Goal: Transaction & Acquisition: Purchase product/service

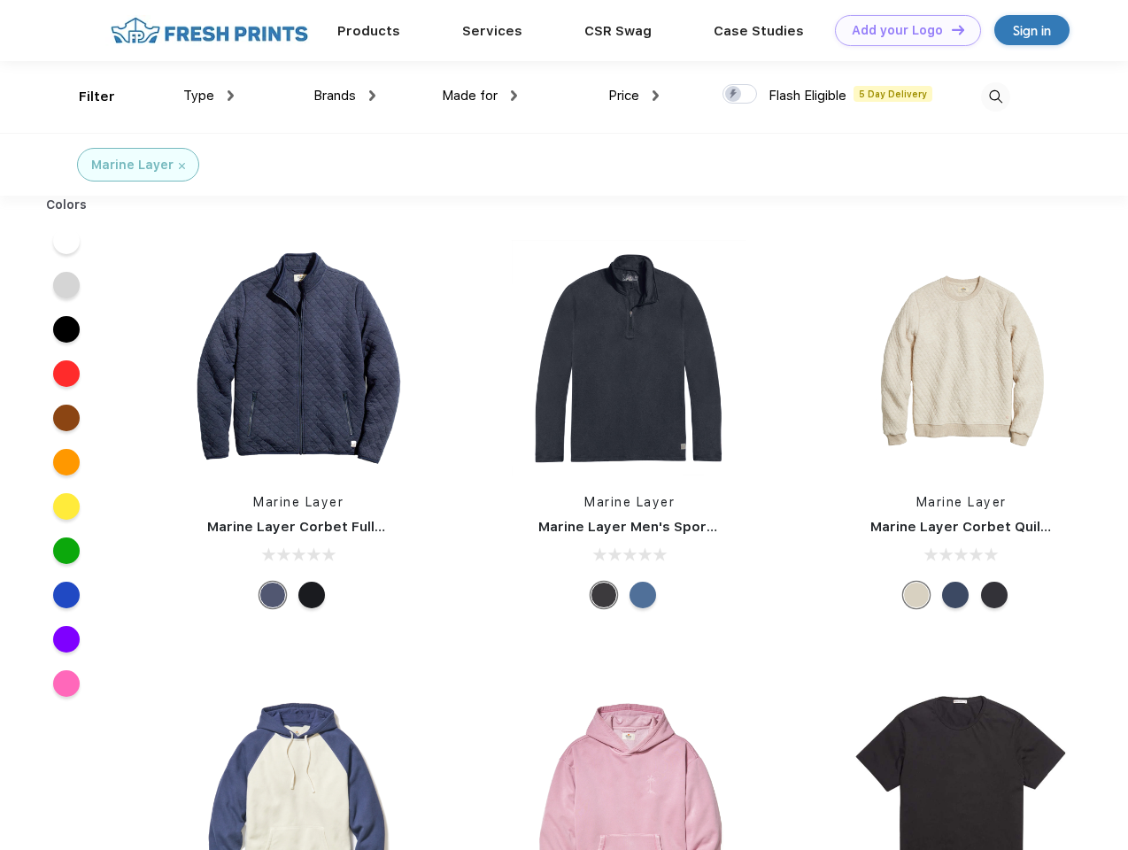
click at [901, 30] on link "Add your Logo Design Tool" at bounding box center [908, 30] width 146 height 31
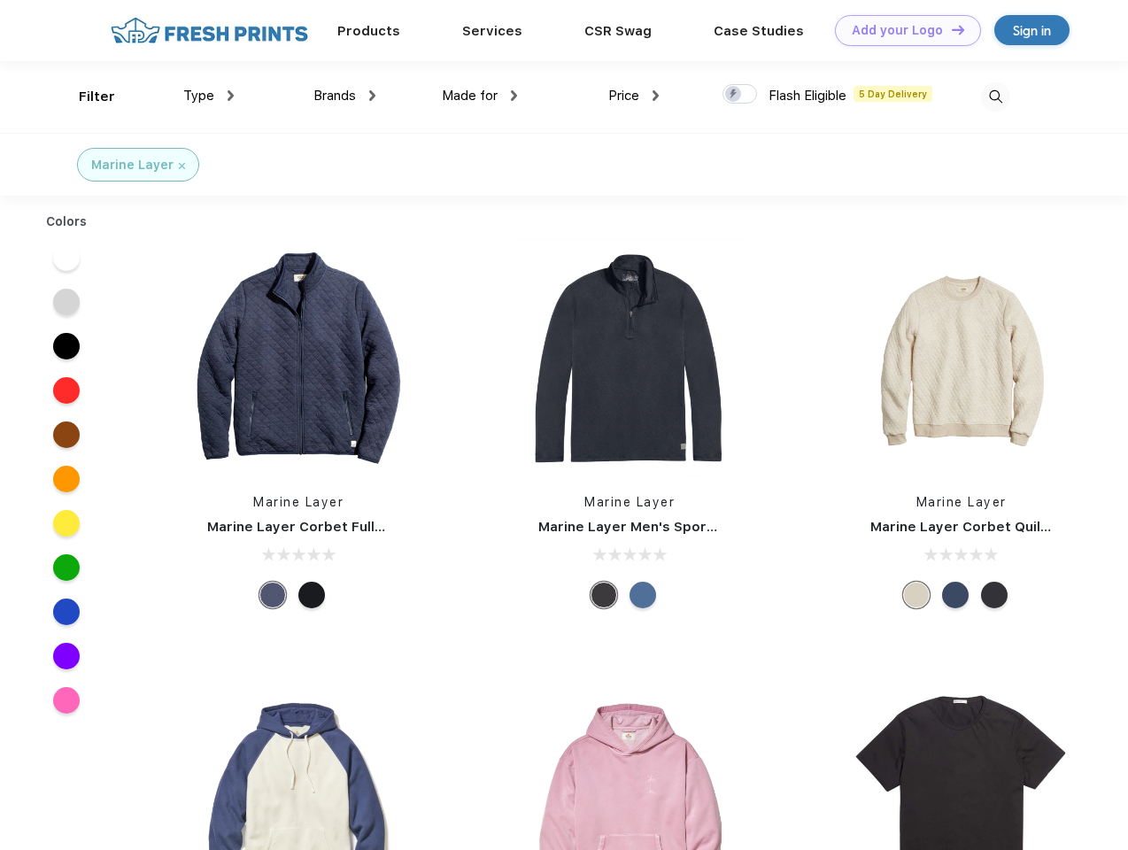
click at [0, 0] on div "Design Tool" at bounding box center [0, 0] width 0 height 0
click at [950, 29] on link "Add your Logo Design Tool" at bounding box center [908, 30] width 146 height 31
click at [85, 97] on div "Filter" at bounding box center [97, 97] width 36 height 20
click at [209, 96] on span "Type" at bounding box center [198, 96] width 31 height 16
click at [344, 96] on span "Brands" at bounding box center [334, 96] width 42 height 16
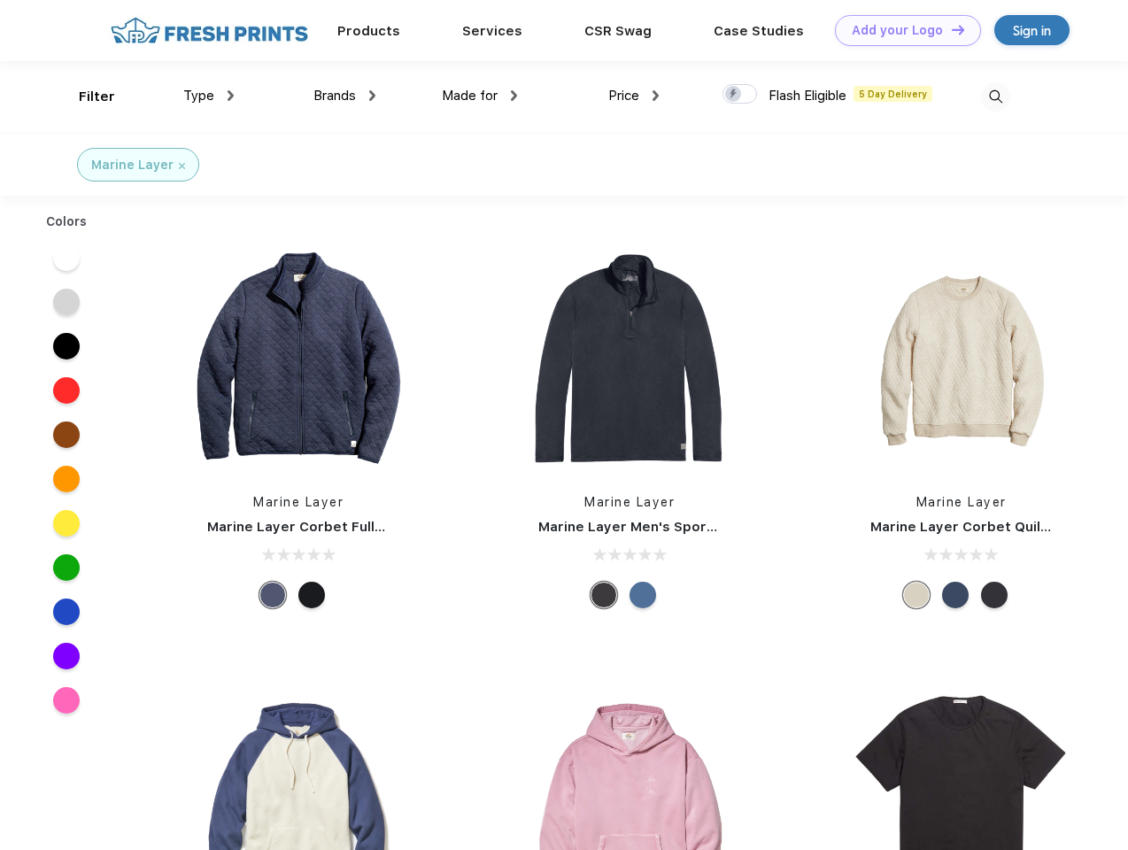
click at [480, 96] on span "Made for" at bounding box center [470, 96] width 56 height 16
click at [634, 96] on span "Price" at bounding box center [623, 96] width 31 height 16
click at [740, 95] on div at bounding box center [739, 93] width 35 height 19
click at [734, 95] on input "checkbox" at bounding box center [728, 89] width 12 height 12
click at [995, 97] on img at bounding box center [995, 96] width 29 height 29
